Goal: Communication & Community: Participate in discussion

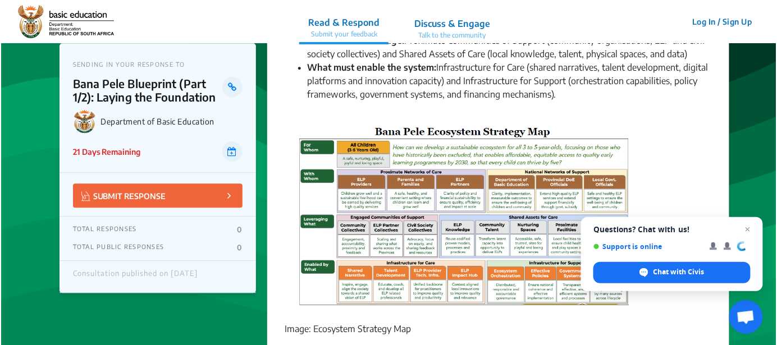
scroll to position [786, 0]
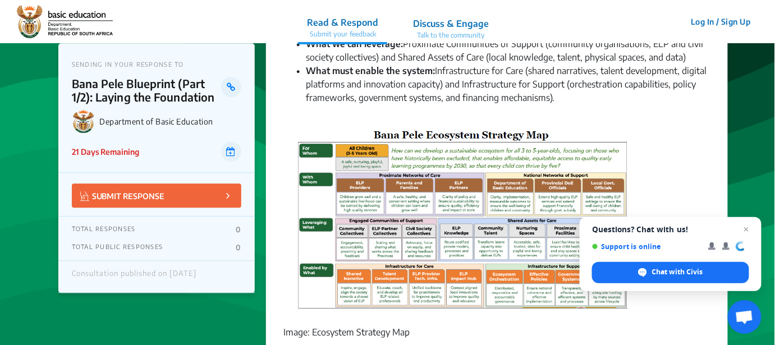
click at [449, 25] on p "Discuss & Engage" at bounding box center [451, 23] width 76 height 13
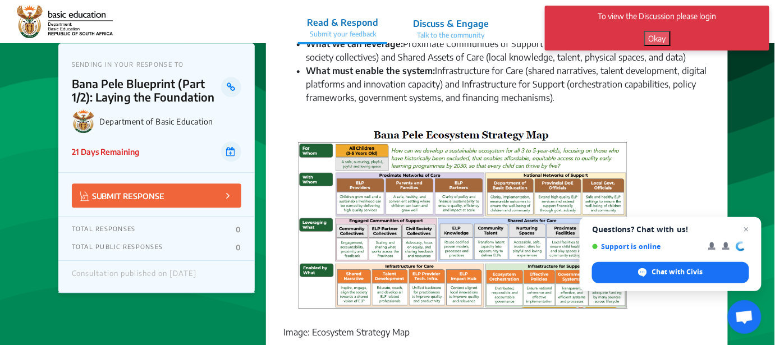
click at [562, 39] on button "Okay" at bounding box center [657, 38] width 26 height 15
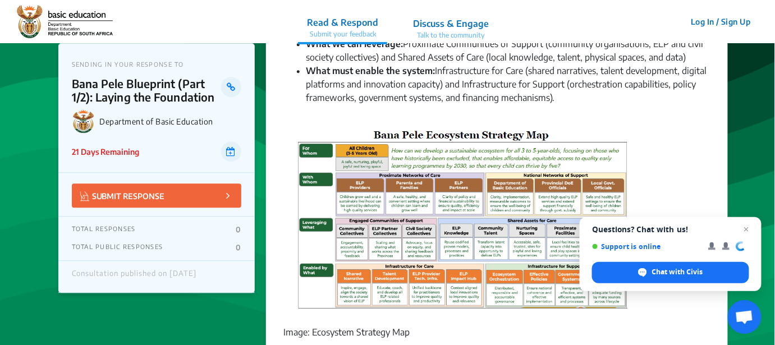
click at [562, 20] on button "Log In / Sign Up" at bounding box center [721, 21] width 75 height 17
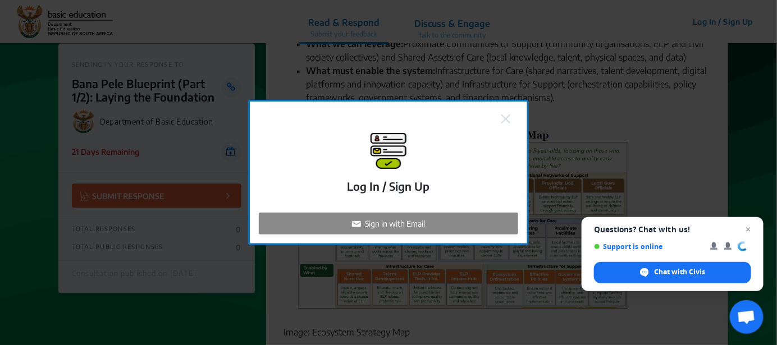
click at [400, 225] on p "Sign in with Email" at bounding box center [395, 224] width 60 height 12
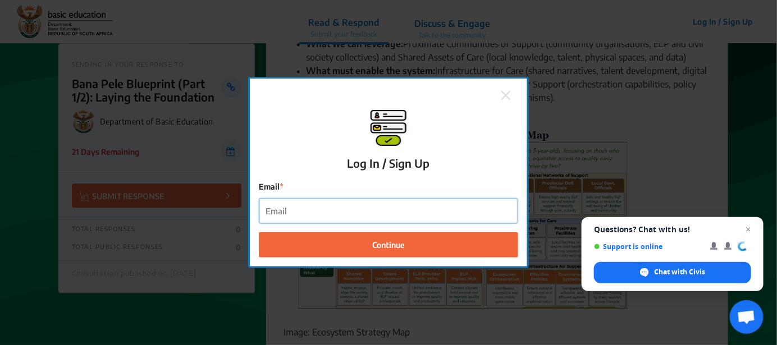
click at [379, 208] on input "Email" at bounding box center [388, 211] width 258 height 25
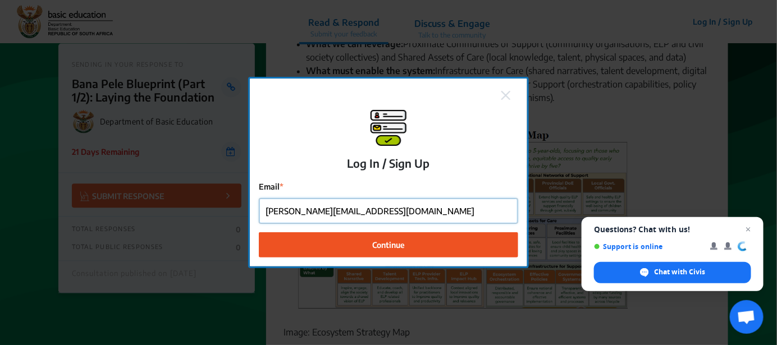
type input "[PERSON_NAME][EMAIL_ADDRESS][DOMAIN_NAME]"
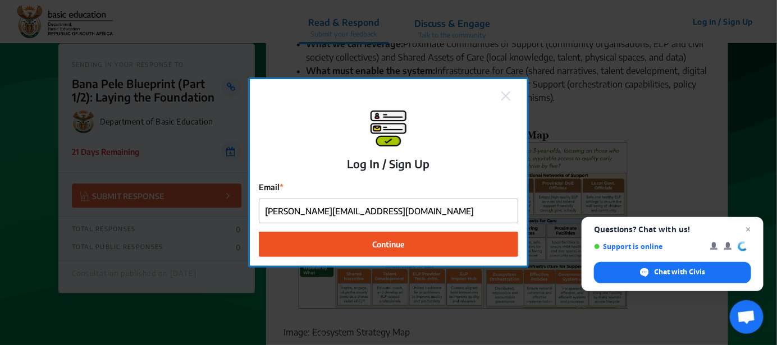
click at [420, 240] on button "Continue" at bounding box center [388, 244] width 259 height 25
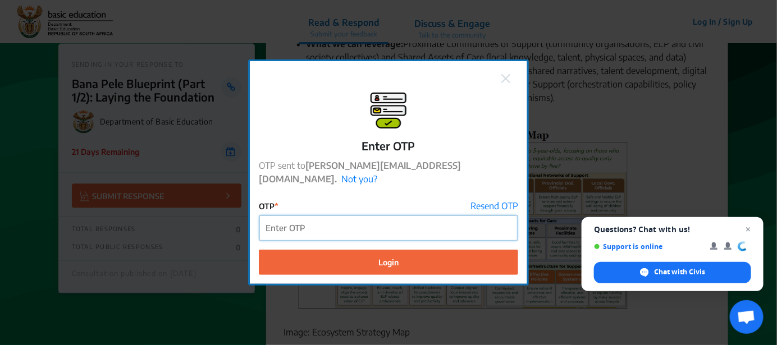
click at [324, 228] on input "OTP" at bounding box center [388, 227] width 258 height 25
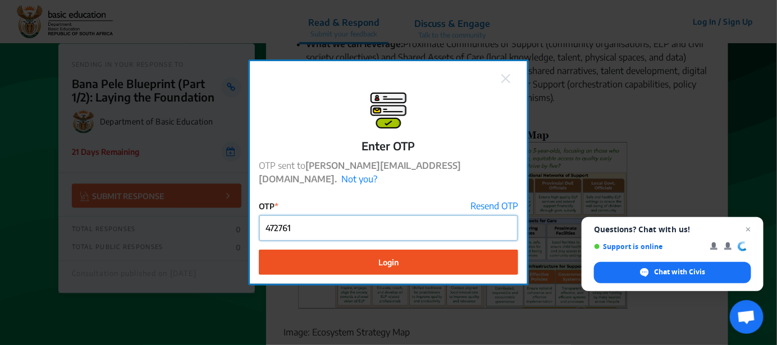
type input "472761"
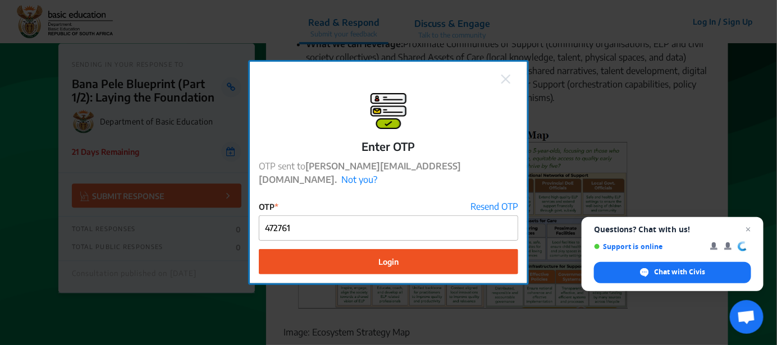
click at [387, 258] on span "Login" at bounding box center [388, 262] width 20 height 12
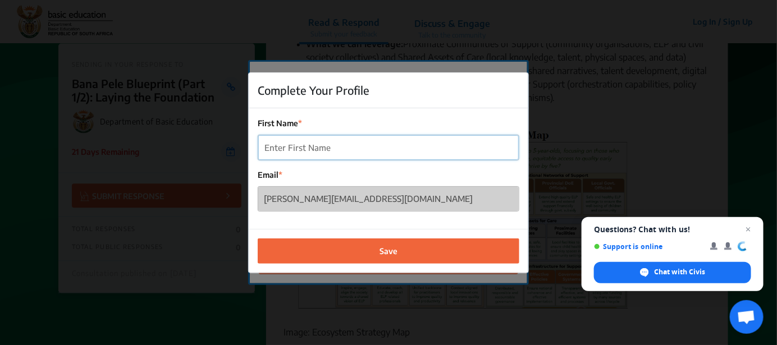
click at [325, 144] on input "First Name" at bounding box center [388, 147] width 260 height 25
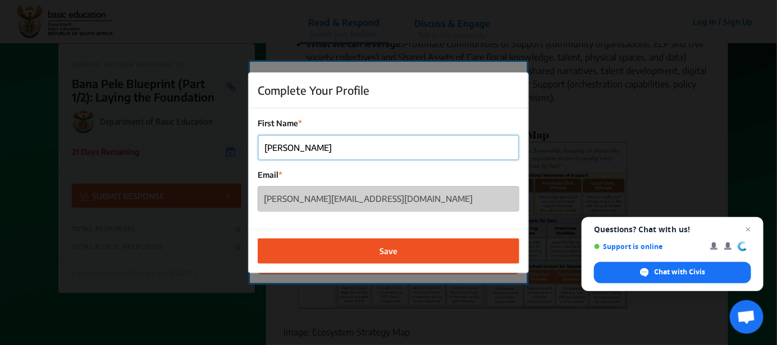
type input "[PERSON_NAME]"
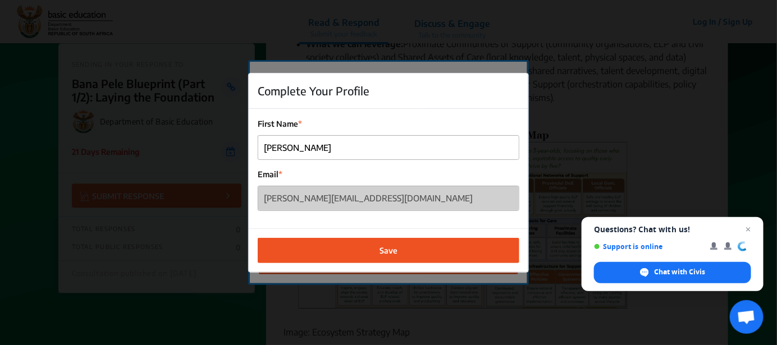
click at [395, 254] on span "Save" at bounding box center [388, 251] width 18 height 12
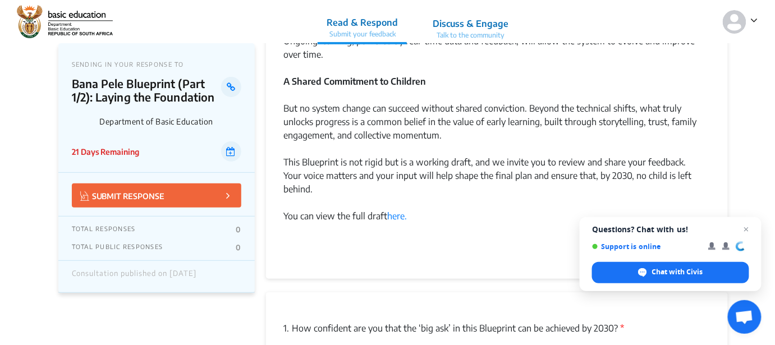
scroll to position [1288, 0]
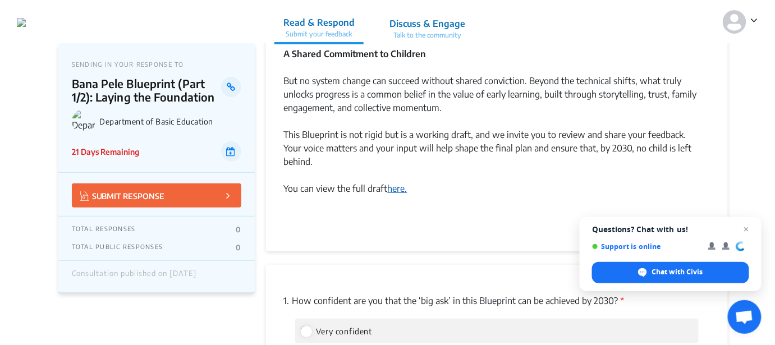
click at [396, 183] on link "here." at bounding box center [398, 188] width 20 height 11
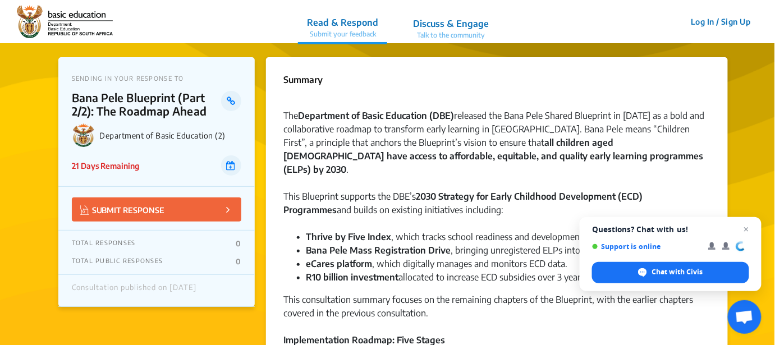
click at [737, 24] on button "Log In / Sign Up" at bounding box center [721, 21] width 75 height 17
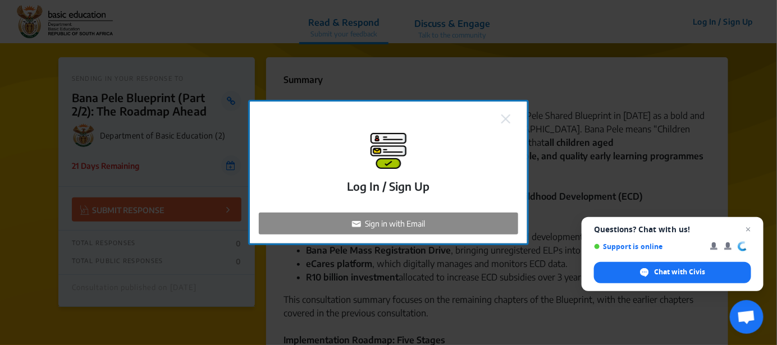
click at [395, 228] on p "Sign in with Email" at bounding box center [395, 224] width 60 height 12
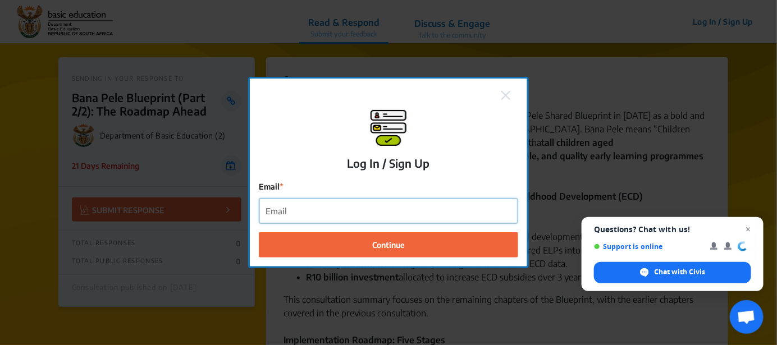
click at [356, 217] on input "Email" at bounding box center [388, 211] width 258 height 25
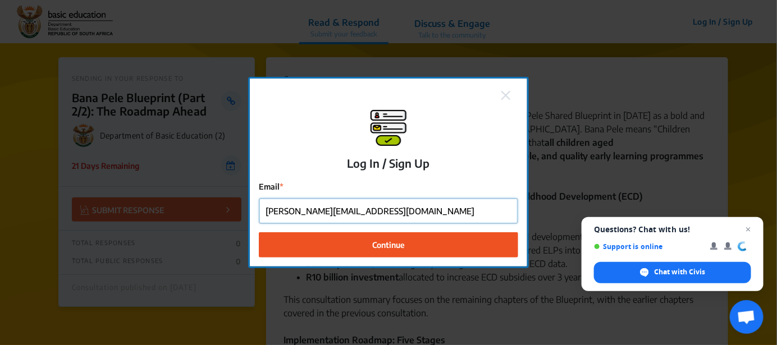
type input "[PERSON_NAME][EMAIL_ADDRESS][DOMAIN_NAME]"
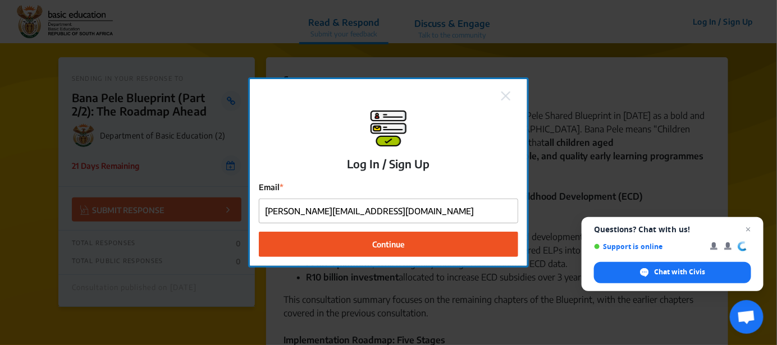
click at [377, 246] on span "Continue" at bounding box center [388, 245] width 33 height 12
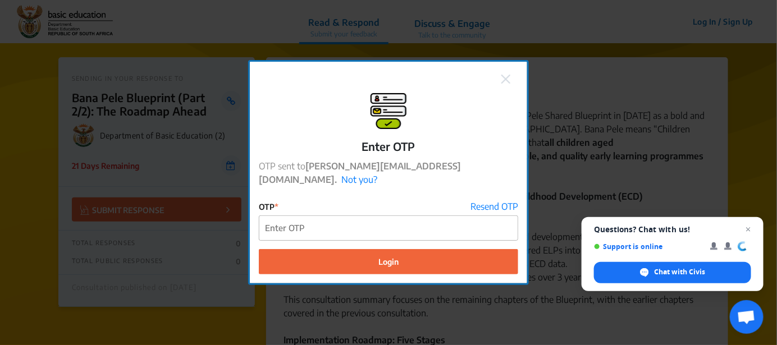
click at [190, 308] on div "Enter OTP OTP sent to tracey@growecd.org.za. Not you? OTP Resend OTP Login" at bounding box center [388, 172] width 777 height 345
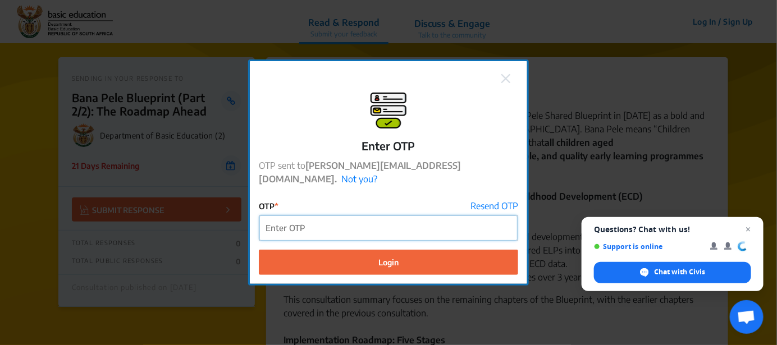
click at [304, 217] on input "OTP" at bounding box center [388, 227] width 258 height 25
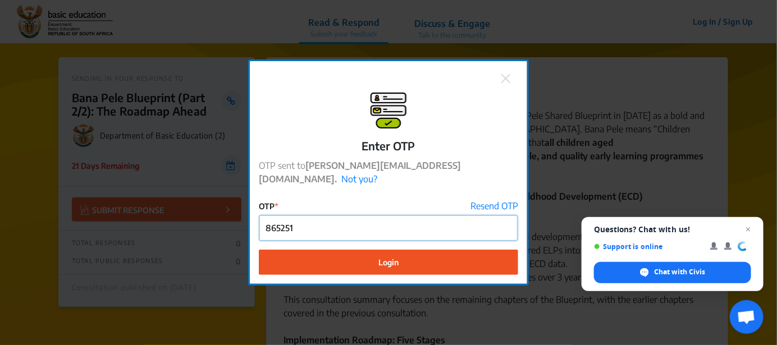
type input "865251"
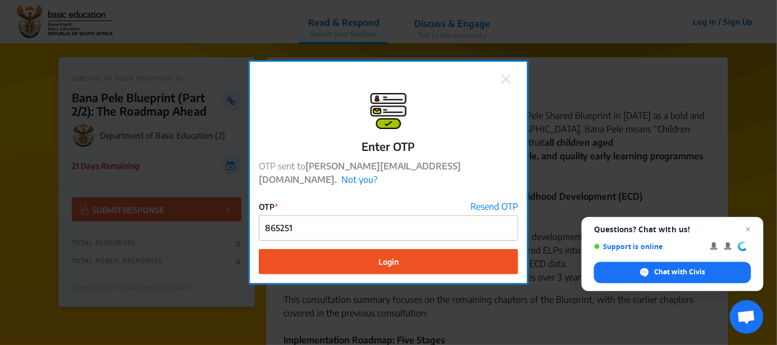
click at [378, 258] on span "Login" at bounding box center [388, 262] width 20 height 12
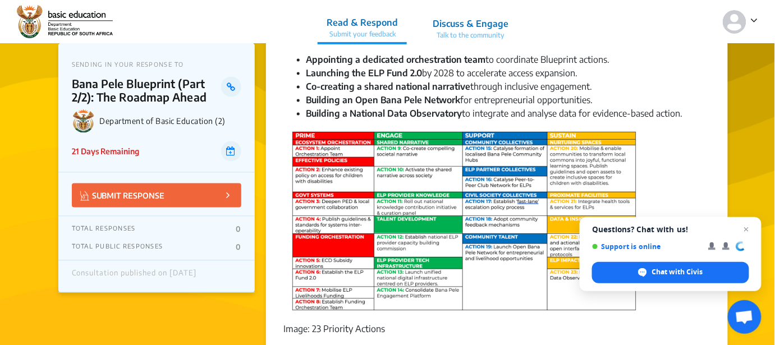
scroll to position [561, 0]
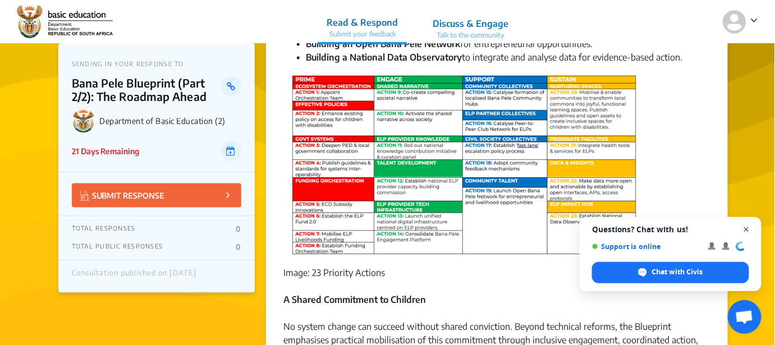
click at [749, 226] on span "Close chat" at bounding box center [747, 230] width 14 height 14
